Goal: Information Seeking & Learning: Stay updated

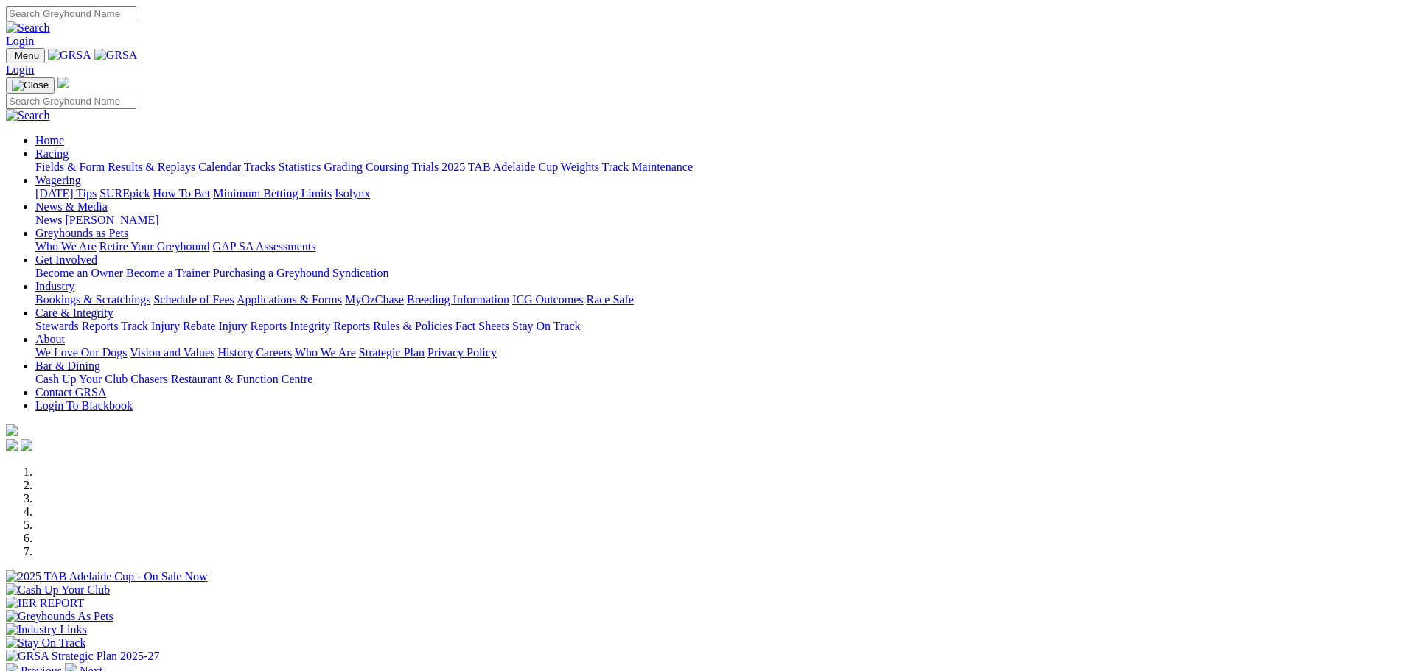
scroll to position [442, 0]
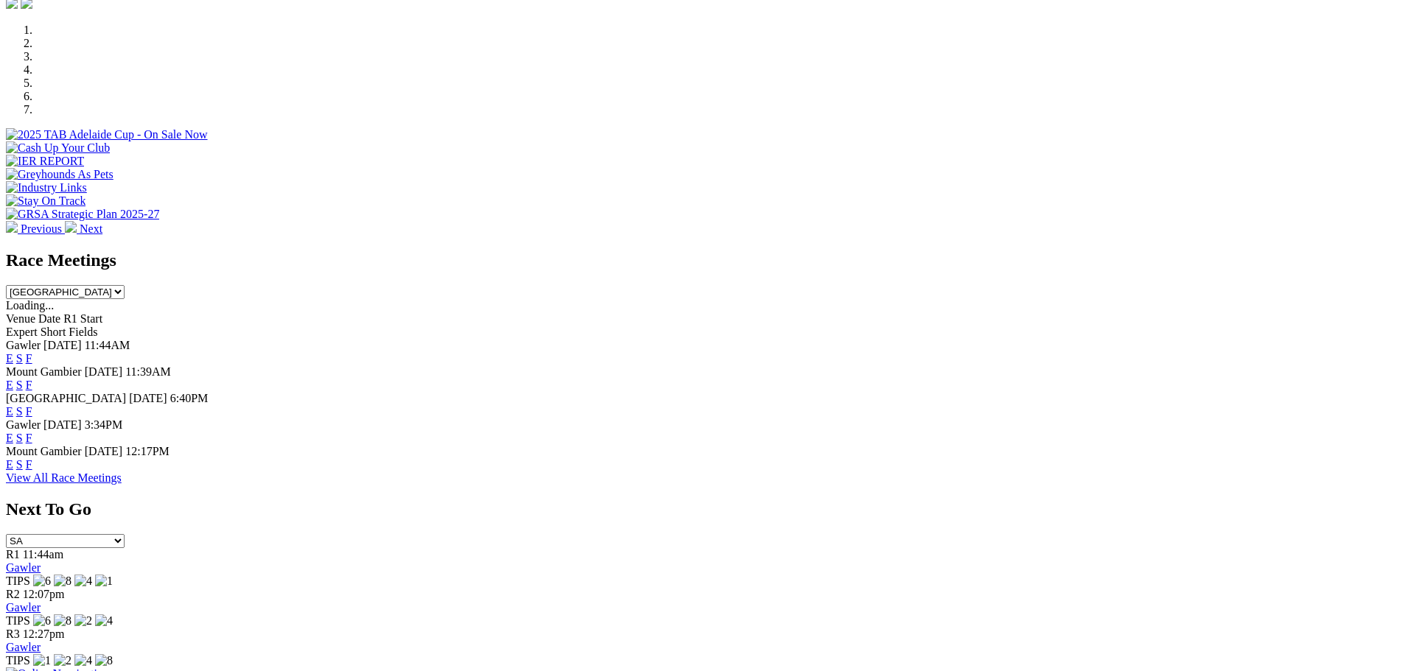
click at [32, 432] on link "F" at bounding box center [29, 438] width 7 height 13
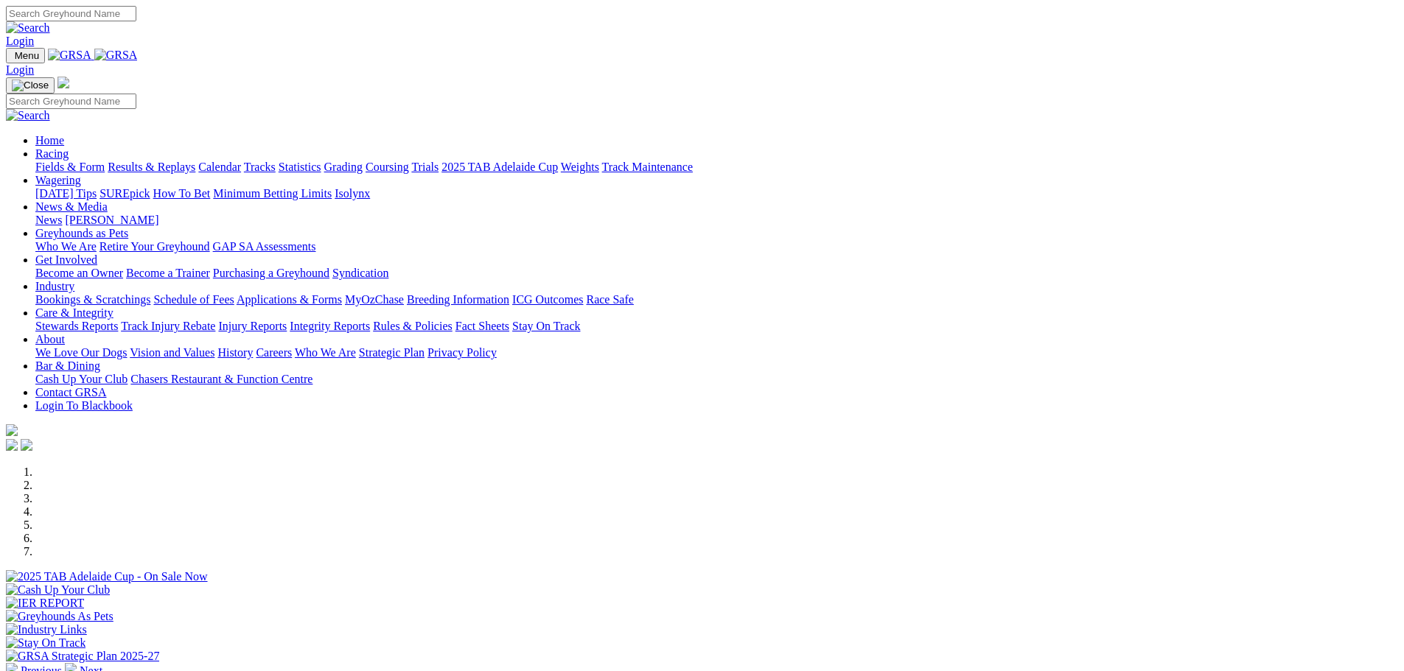
scroll to position [442, 0]
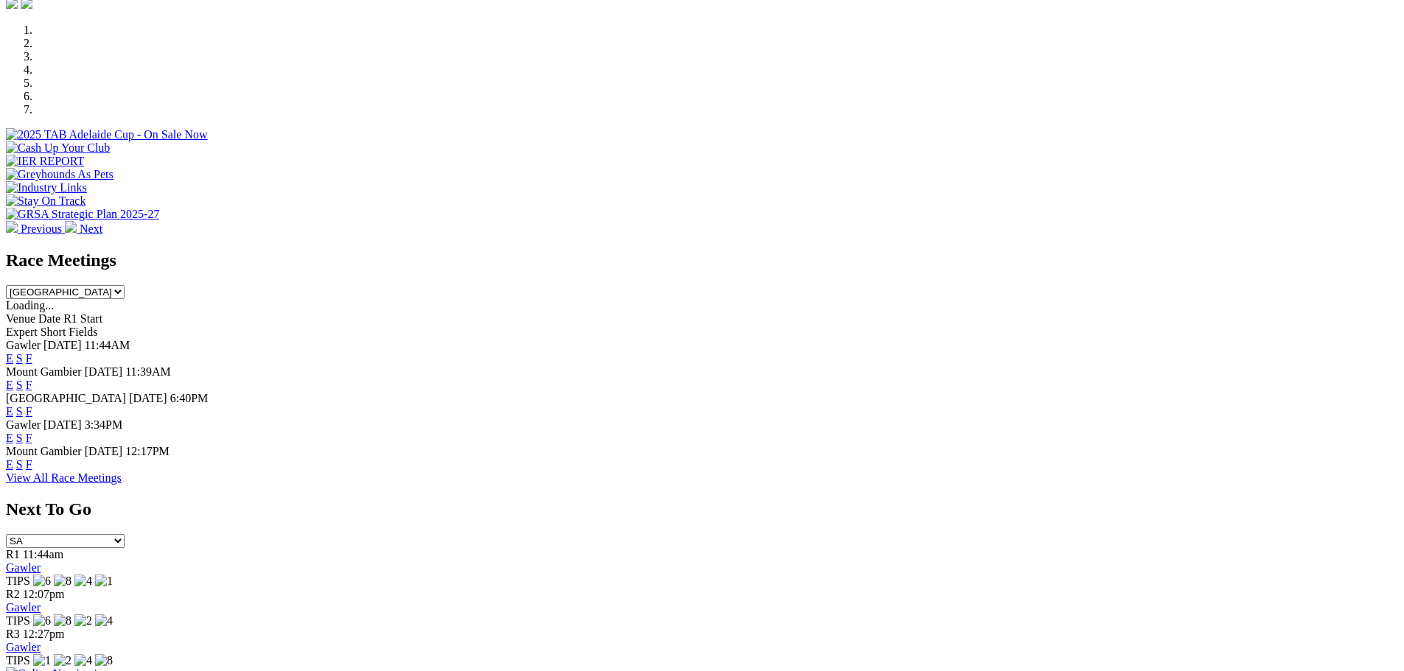
click at [32, 405] on link "F" at bounding box center [29, 411] width 7 height 13
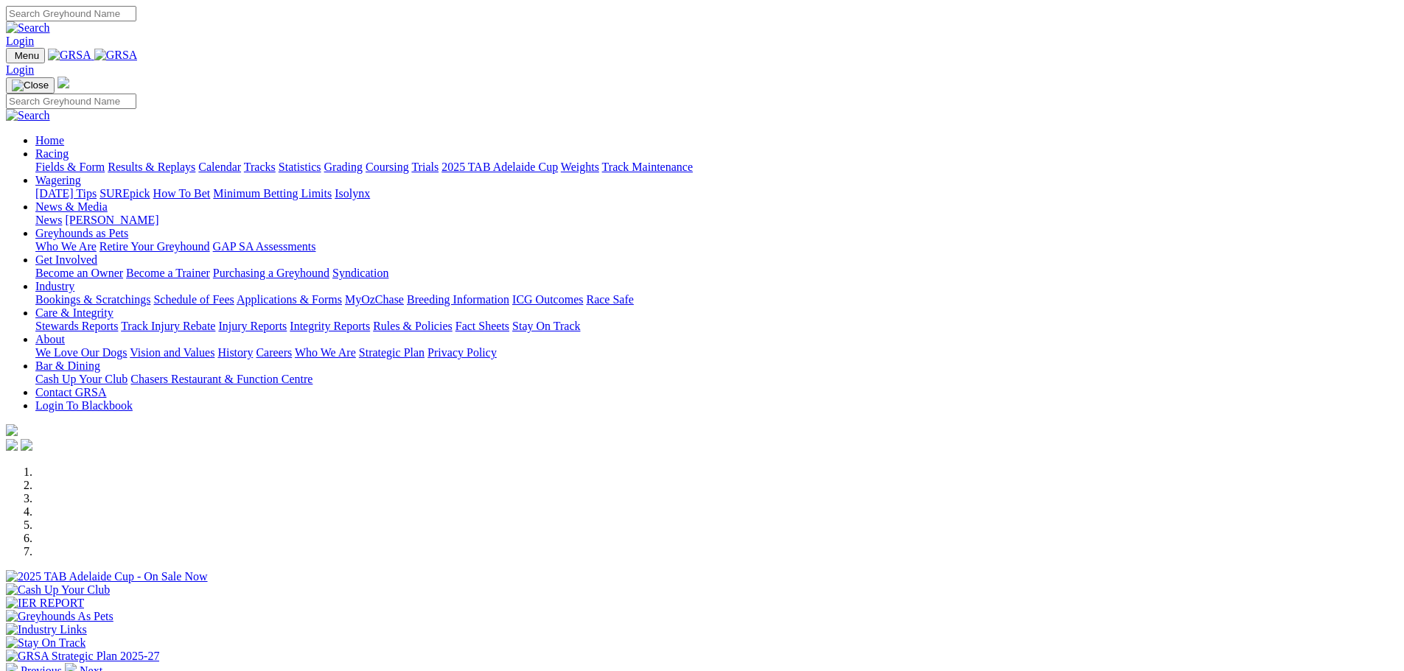
scroll to position [442, 0]
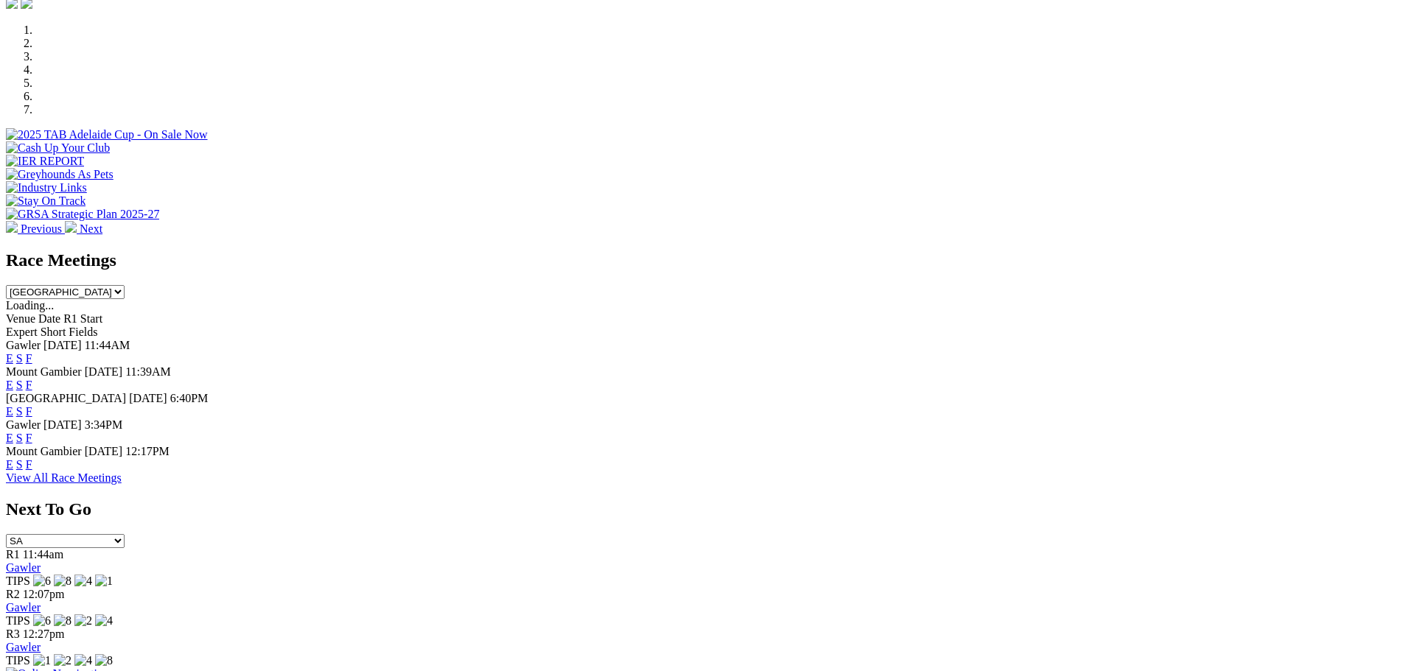
click at [32, 352] on link "F" at bounding box center [29, 358] width 7 height 13
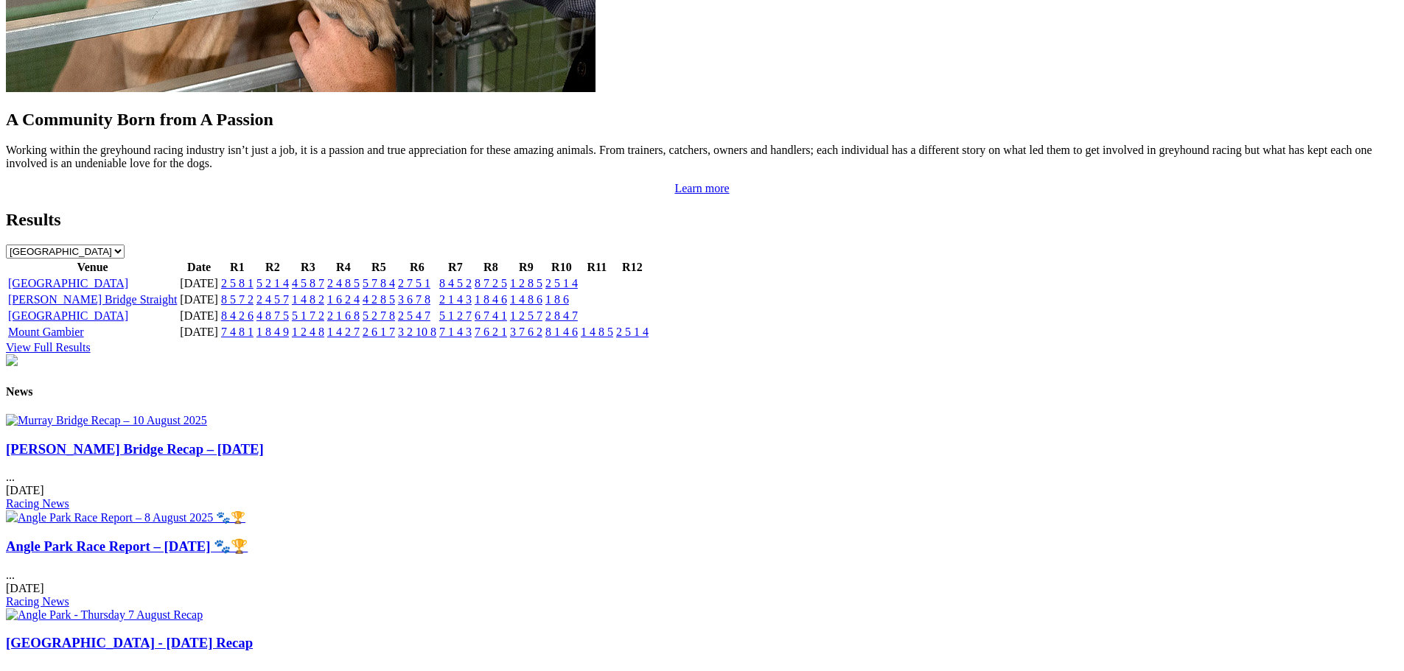
scroll to position [1474, 0]
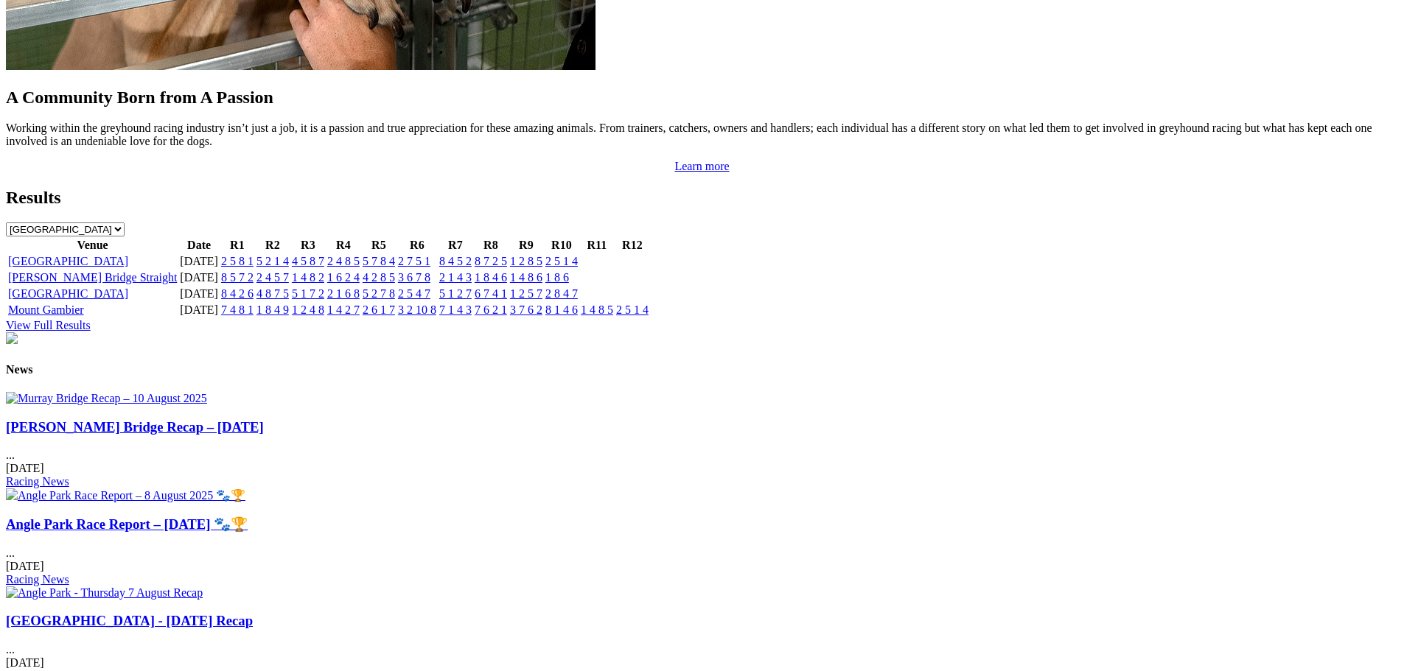
click at [264, 435] on link "Murray Bridge Recap – 10 August 2025" at bounding box center [135, 426] width 258 height 15
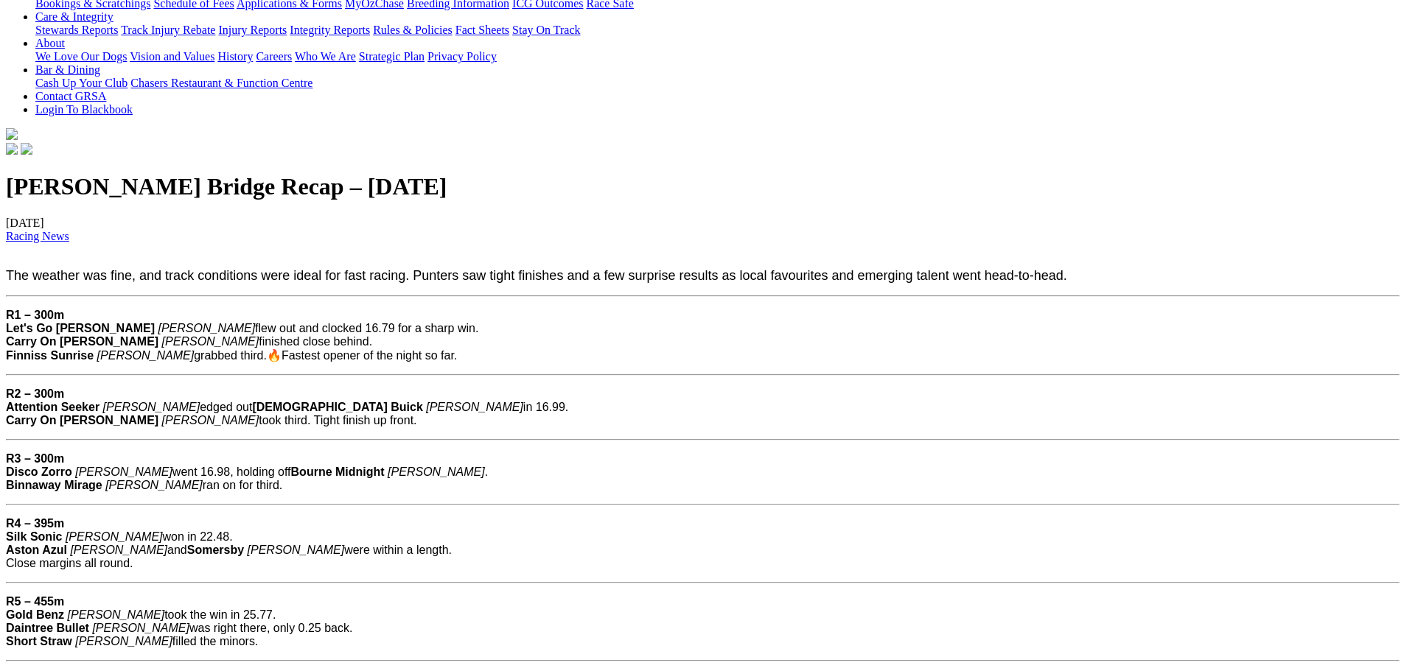
scroll to position [295, 0]
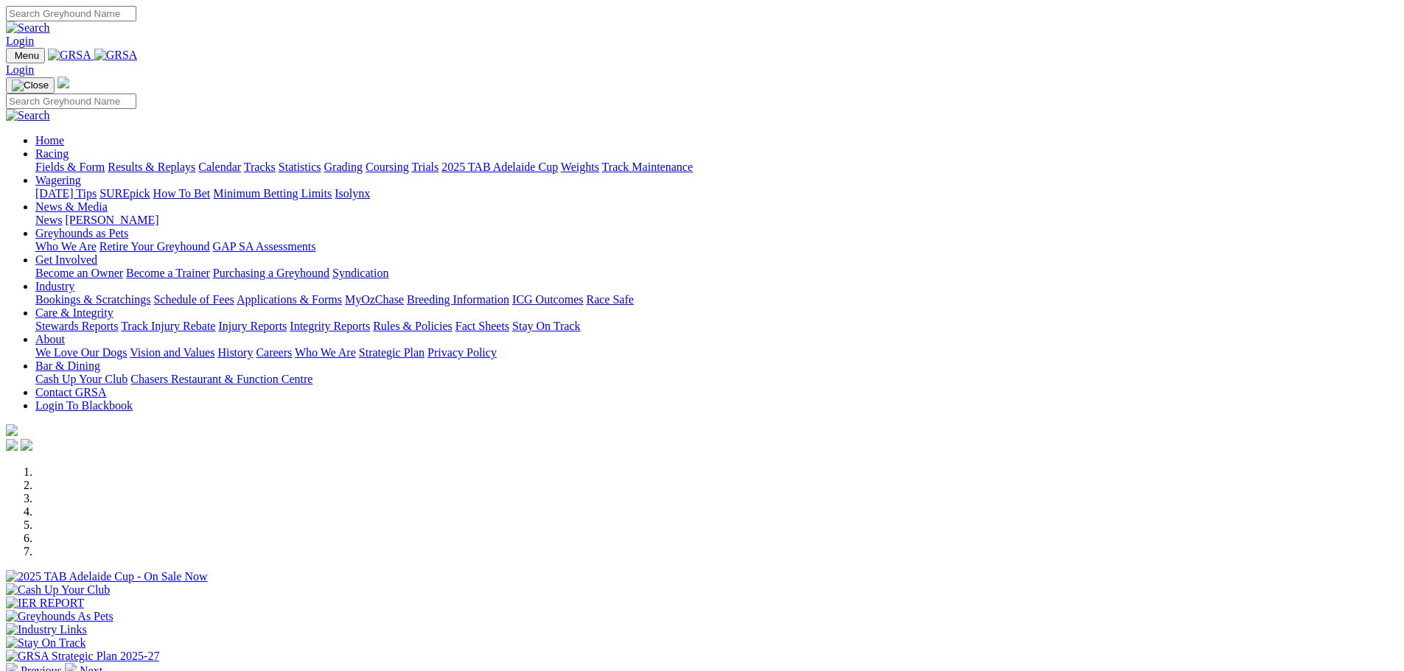
scroll to position [1479, 0]
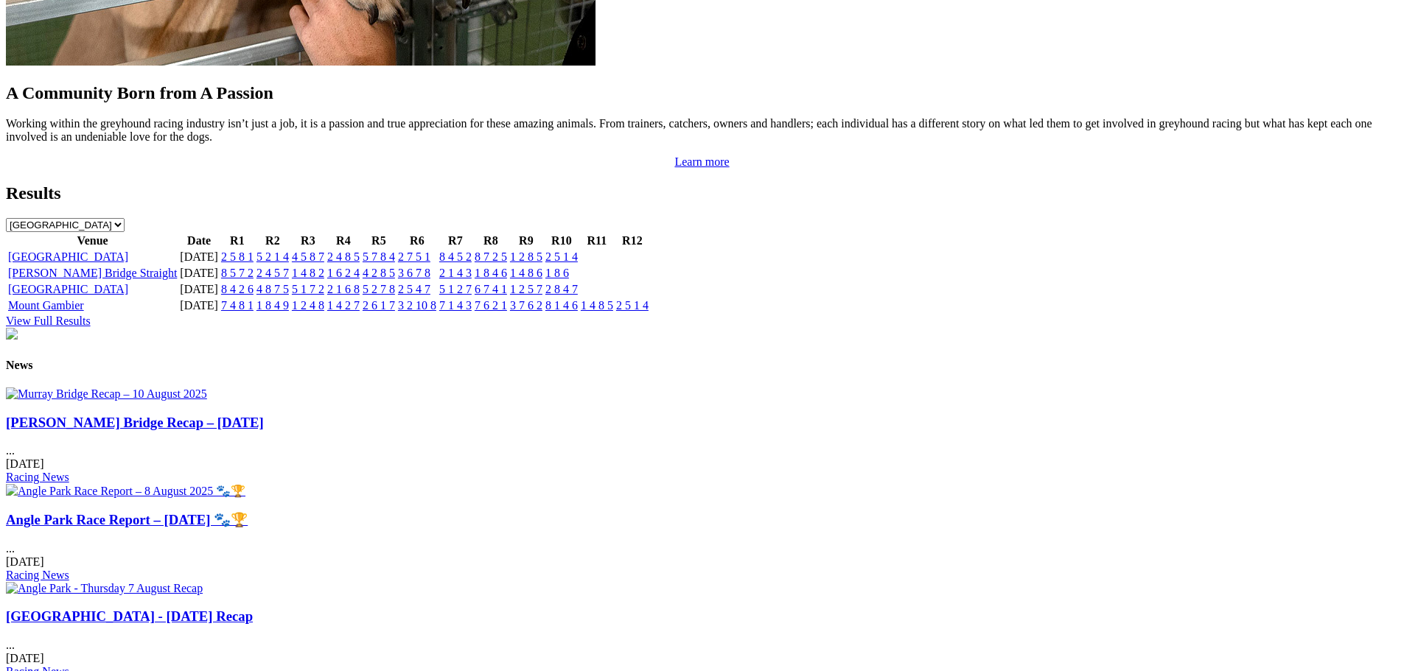
click at [245, 484] on img at bounding box center [126, 491] width 240 height 14
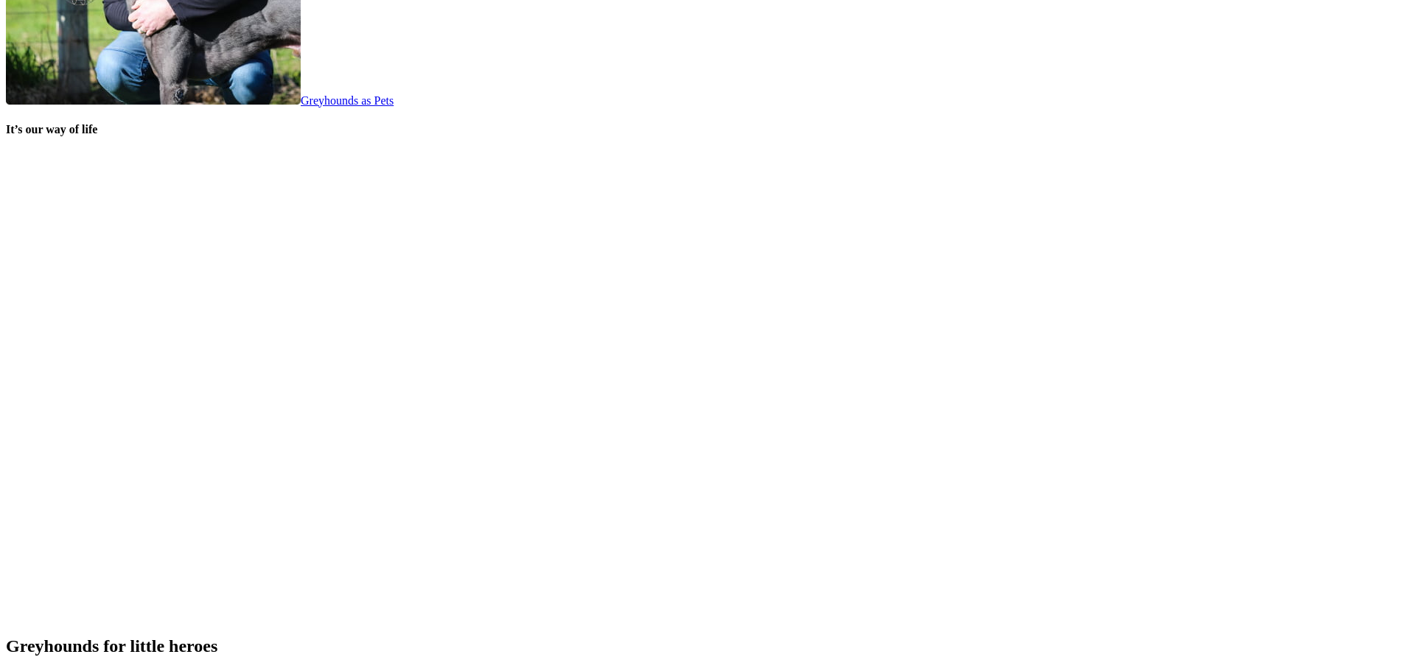
scroll to position [2953, 0]
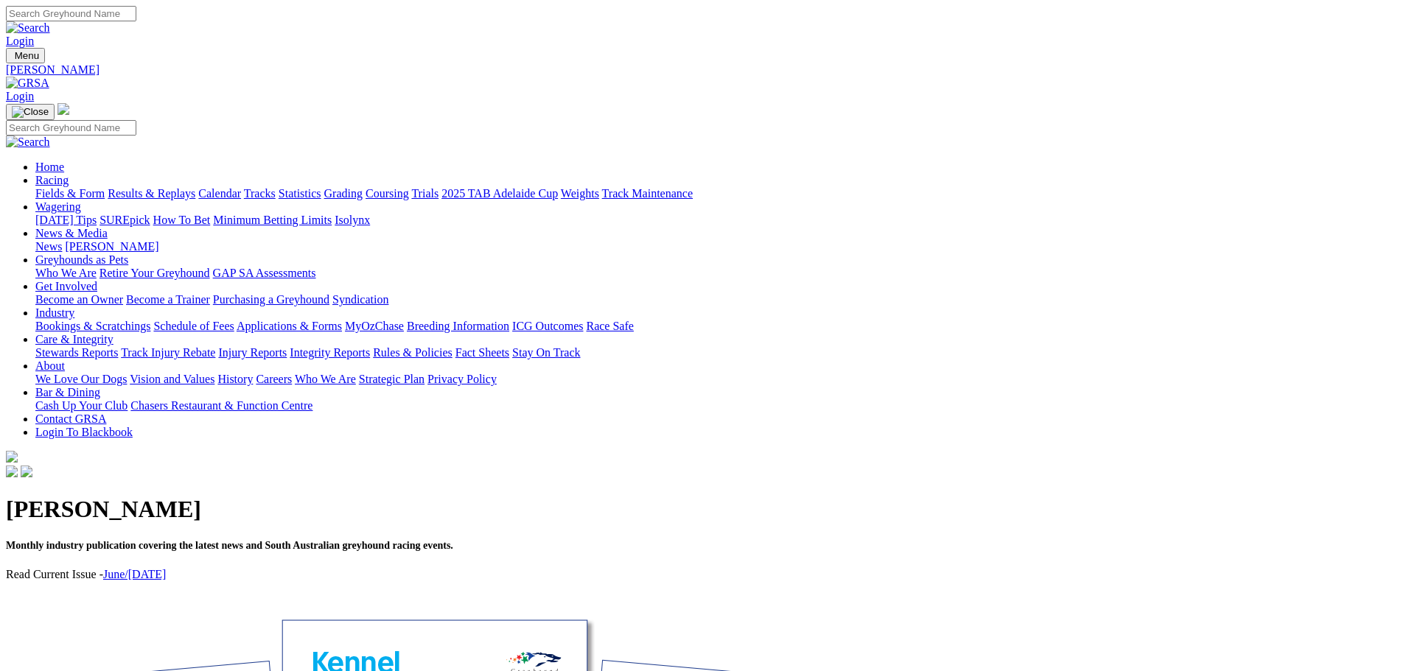
click at [166, 568] on link "June/[DATE]" at bounding box center [134, 574] width 63 height 13
